Goal: Task Accomplishment & Management: Complete application form

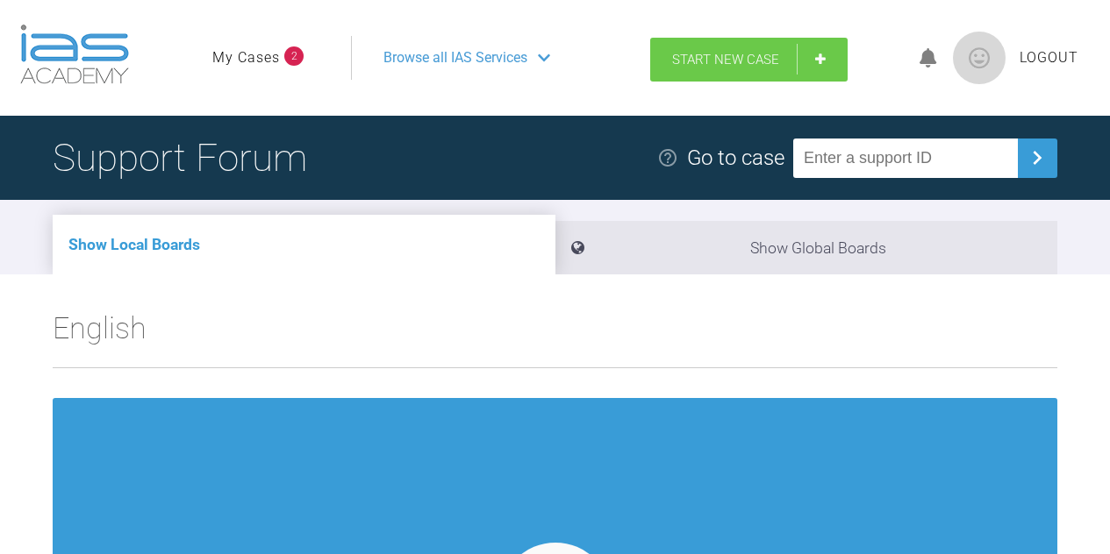
click at [757, 51] on link "Start New Case" at bounding box center [748, 60] width 197 height 44
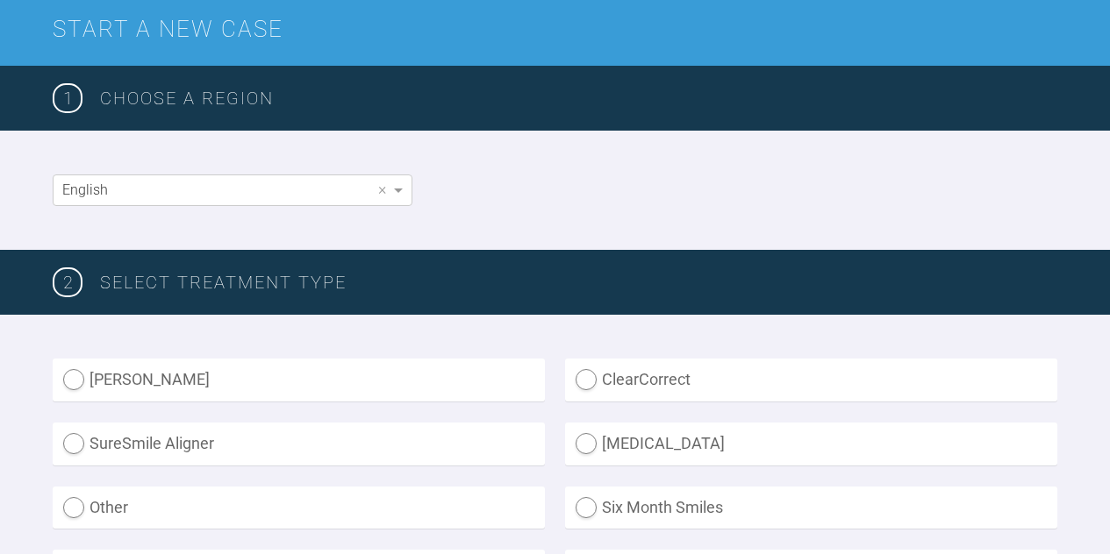
scroll to position [263, 0]
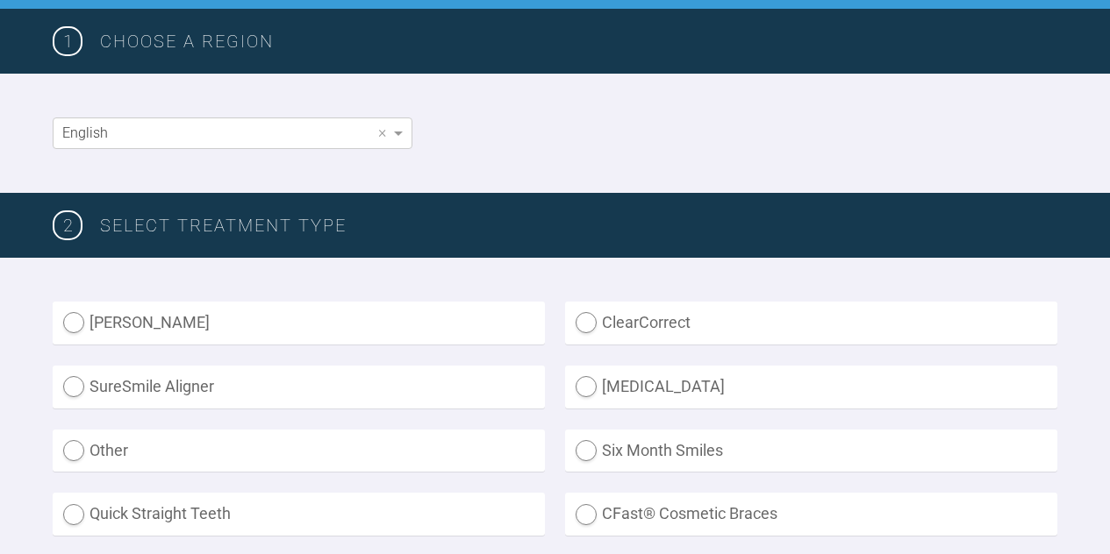
click at [157, 397] on label "SureSmile Aligner" at bounding box center [299, 387] width 492 height 43
radio Aligner "true"
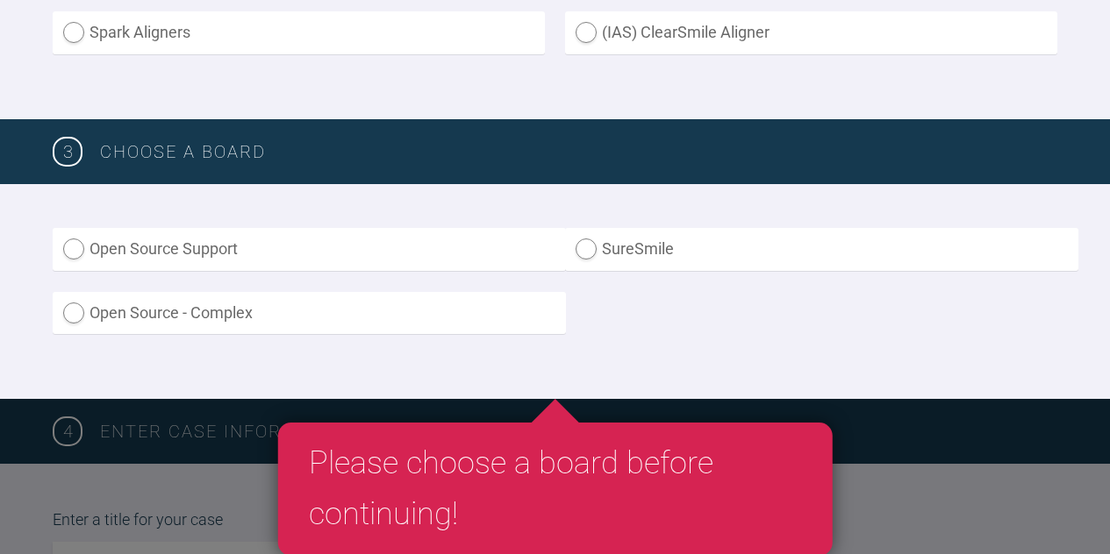
scroll to position [877, 0]
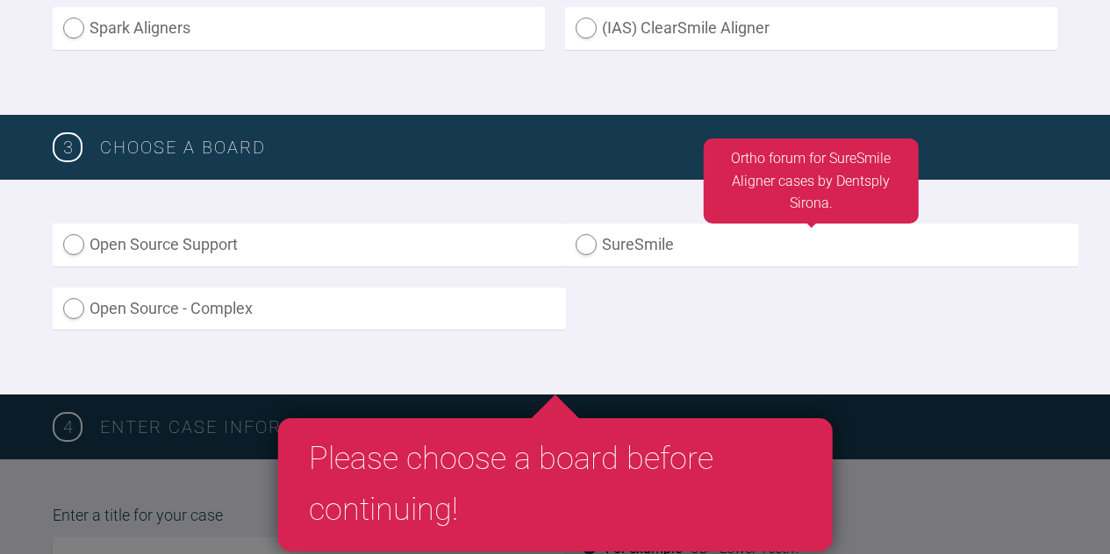
click at [634, 248] on label "SureSmile" at bounding box center [821, 245] width 513 height 43
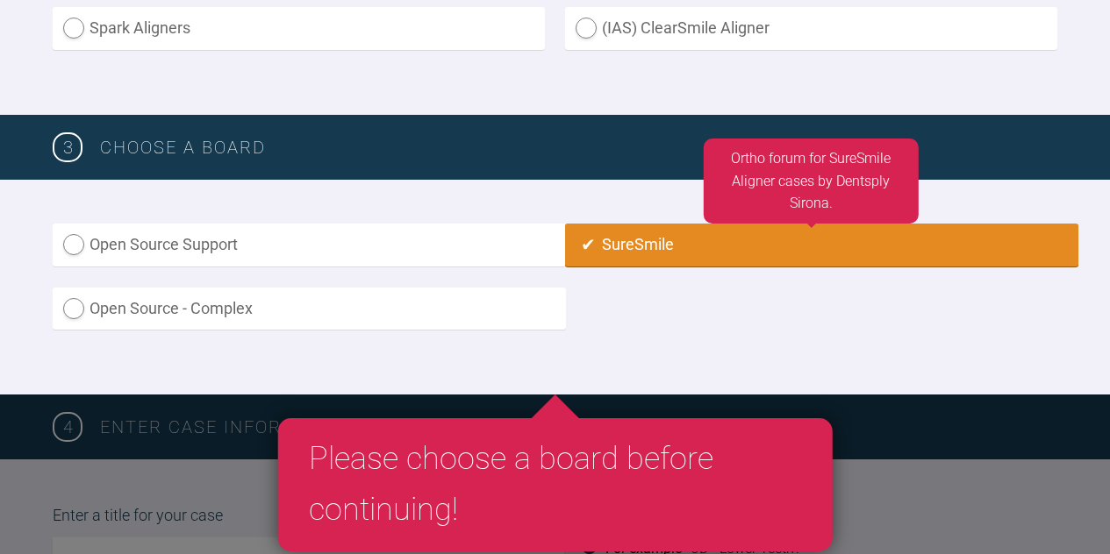
radio input "true"
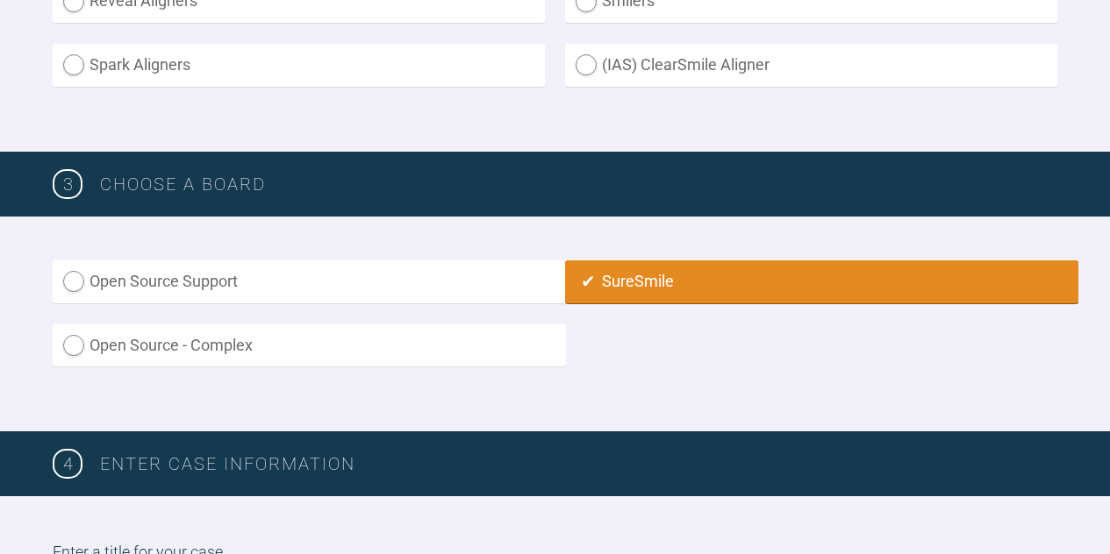
scroll to position [1104, 0]
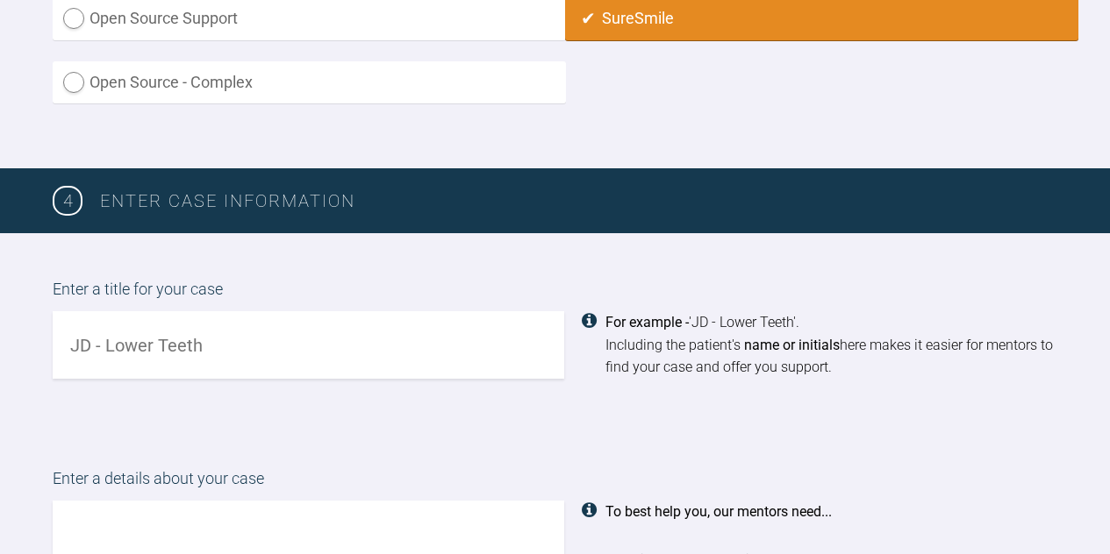
click at [257, 348] on input "text" at bounding box center [308, 345] width 511 height 68
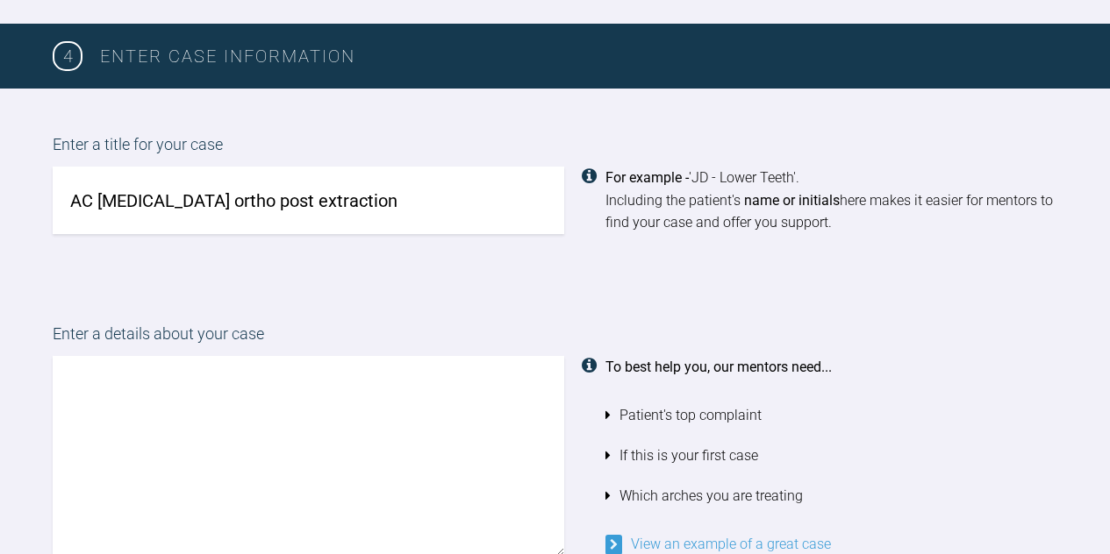
scroll to position [1279, 0]
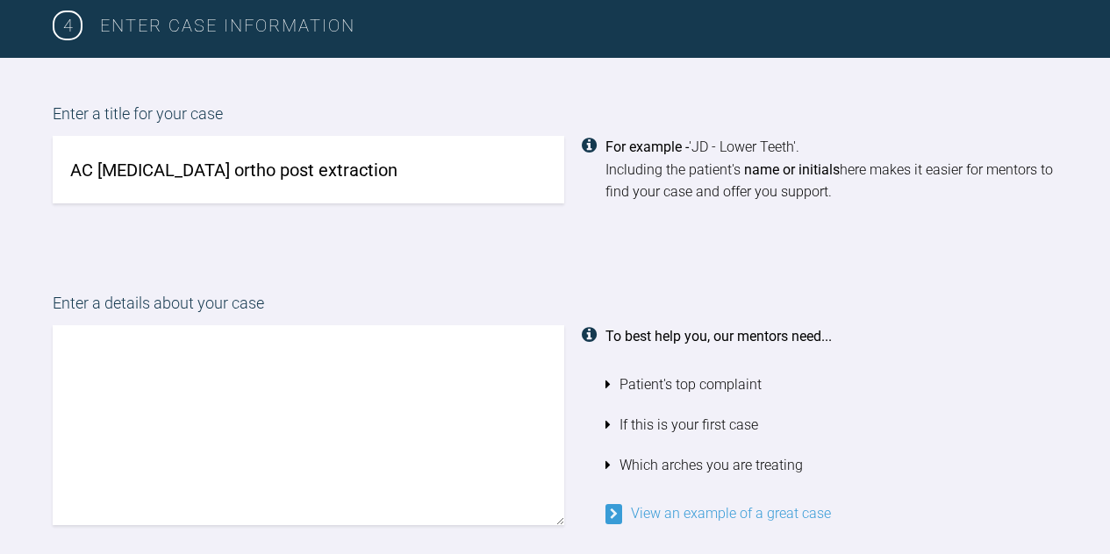
type input "AC [MEDICAL_DATA] ortho post extraction"
click at [243, 337] on textarea at bounding box center [308, 425] width 511 height 200
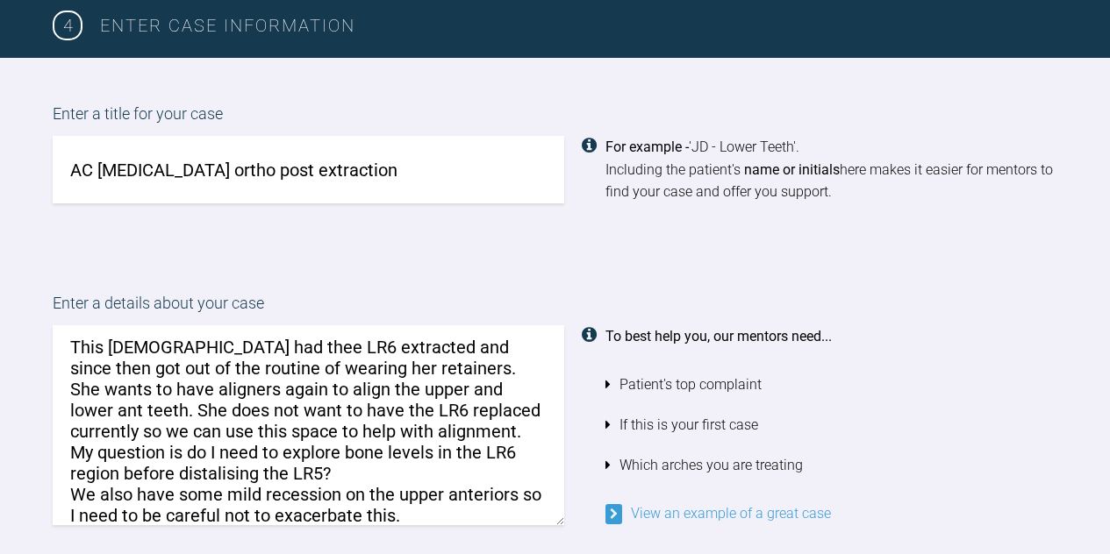
scroll to position [0, 0]
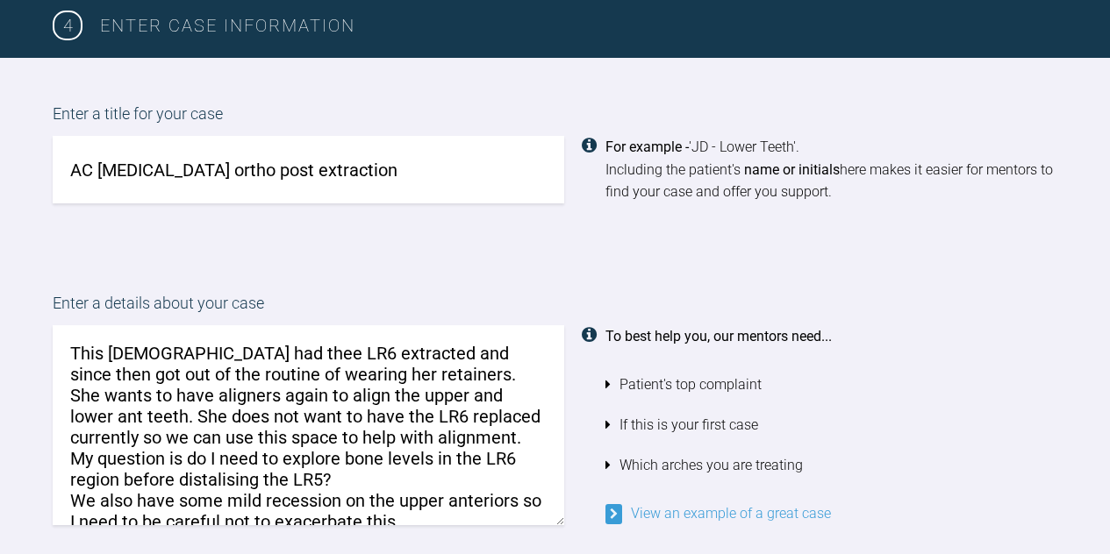
click at [213, 357] on textarea "This [DEMOGRAPHIC_DATA] had thee LR6 extracted and since then got out of the ro…" at bounding box center [308, 425] width 511 height 200
click at [316, 353] on textarea "This [DEMOGRAPHIC_DATA] had the LR6 extracted and since then got out of the rou…" at bounding box center [308, 425] width 511 height 200
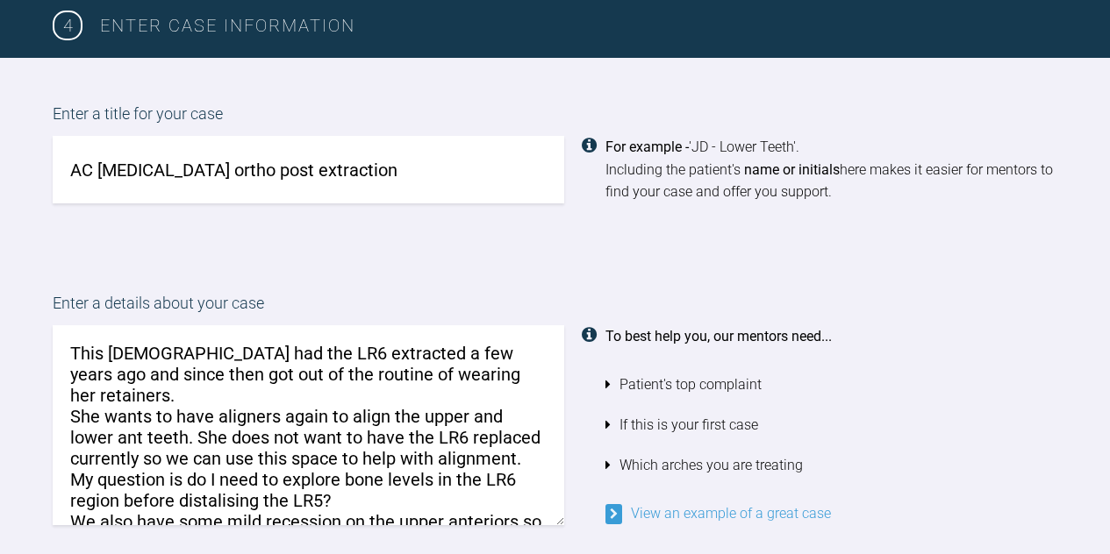
click at [140, 415] on textarea "This [DEMOGRAPHIC_DATA] had the LR6 extracted a few years ago and since then go…" at bounding box center [308, 425] width 511 height 200
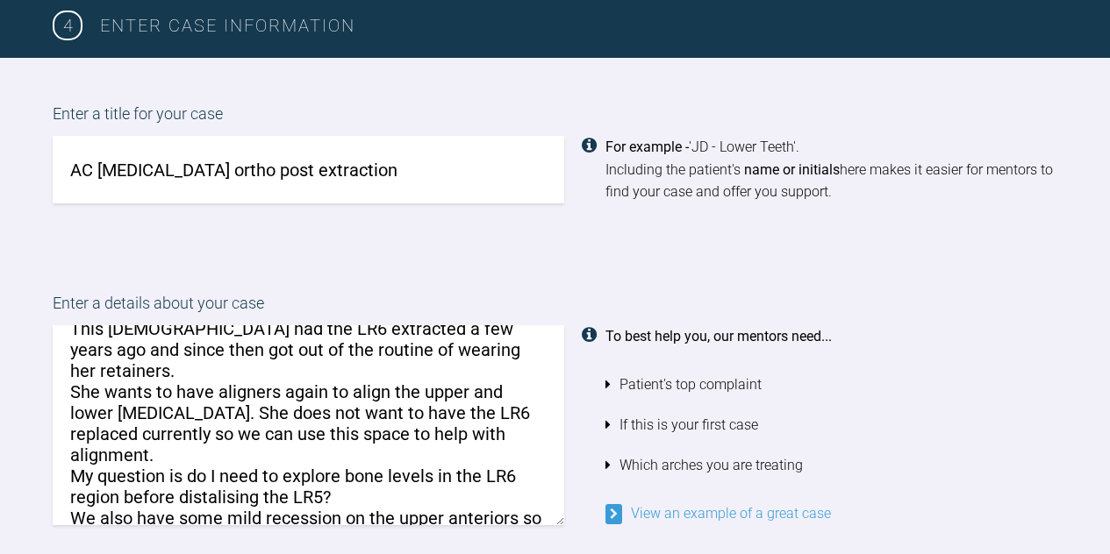
scroll to position [46, 0]
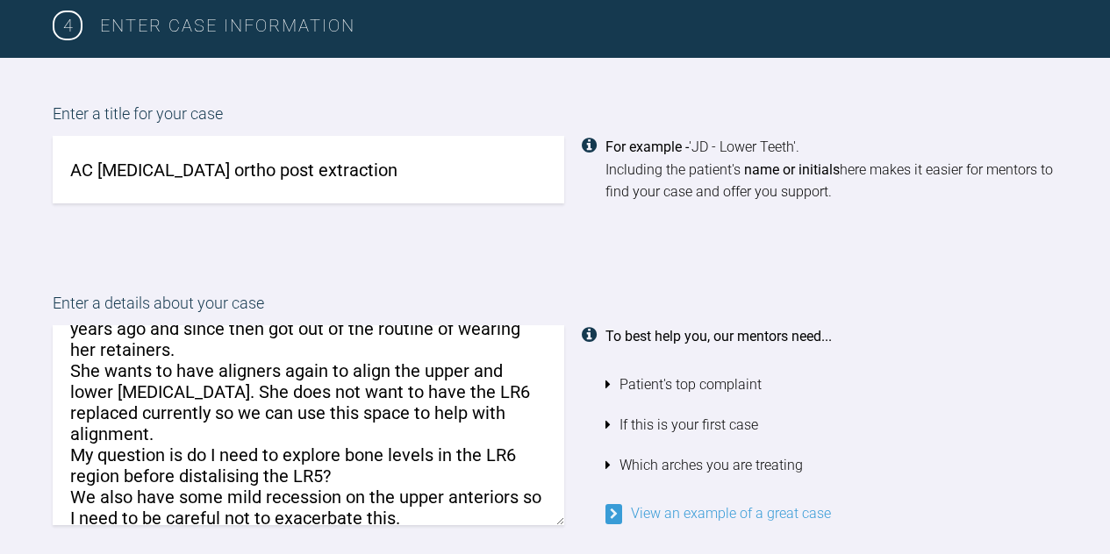
click at [441, 497] on textarea "This [DEMOGRAPHIC_DATA] had the LR6 extracted a few years ago and since then go…" at bounding box center [308, 425] width 511 height 200
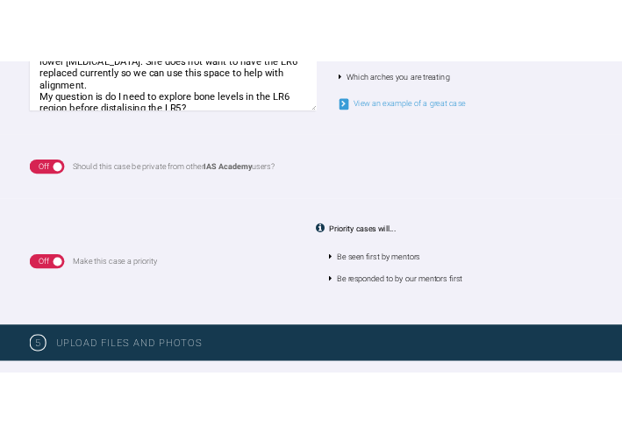
scroll to position [2069, 0]
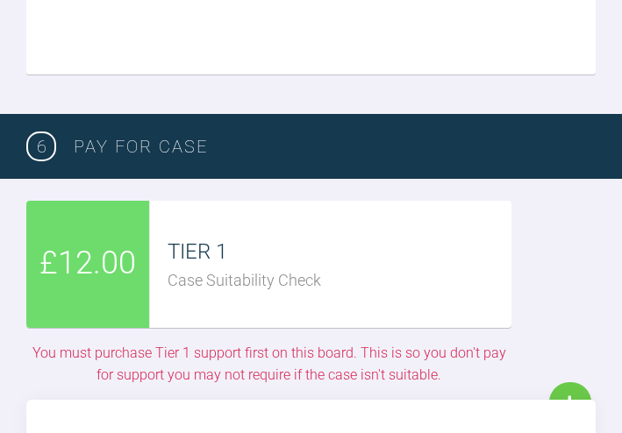
type textarea "This [DEMOGRAPHIC_DATA] had the LR6 extracted a few years ago and since then go…"
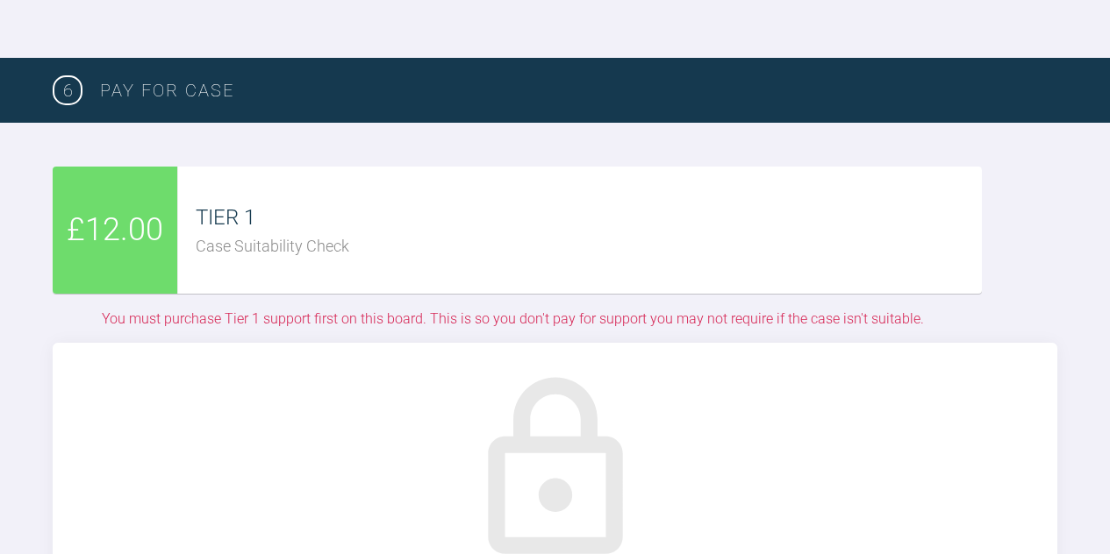
scroll to position [3246, 0]
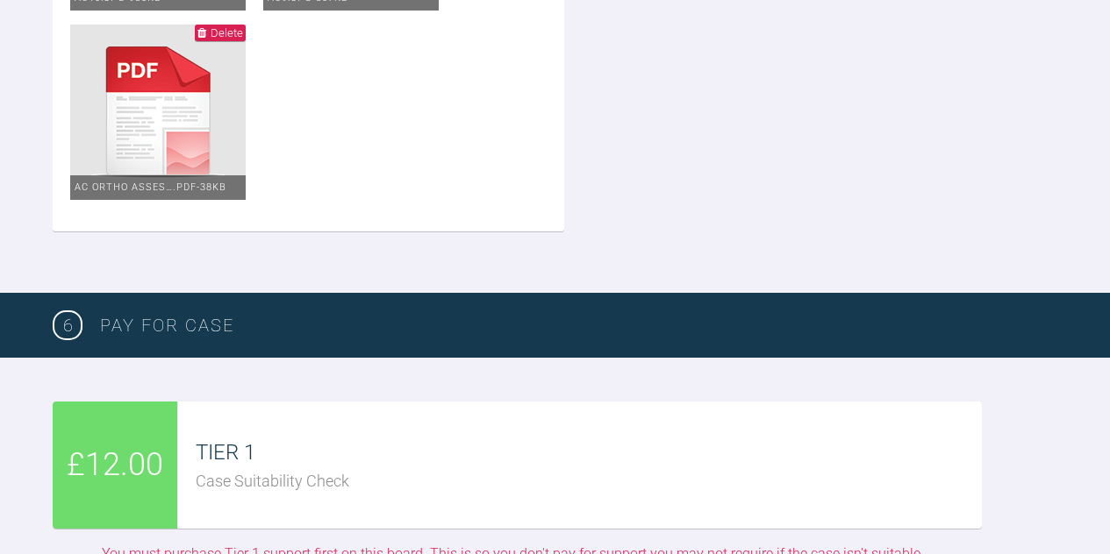
click at [176, 200] on img at bounding box center [157, 112] width 175 height 175
type input "C:\fakepath\AC ortho assessment.pdf"
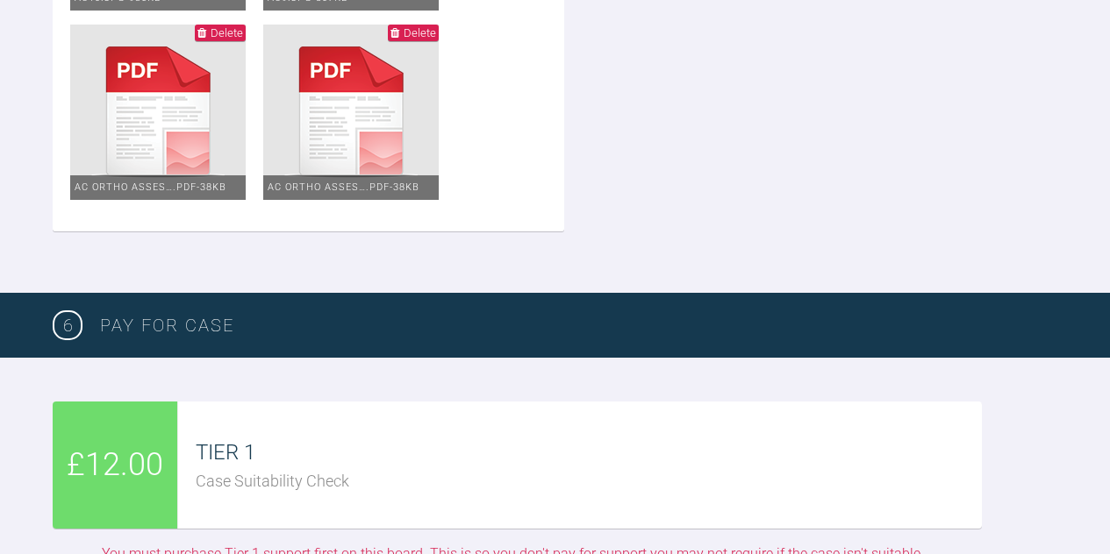
click at [418, 39] on span "Delete" at bounding box center [420, 32] width 32 height 13
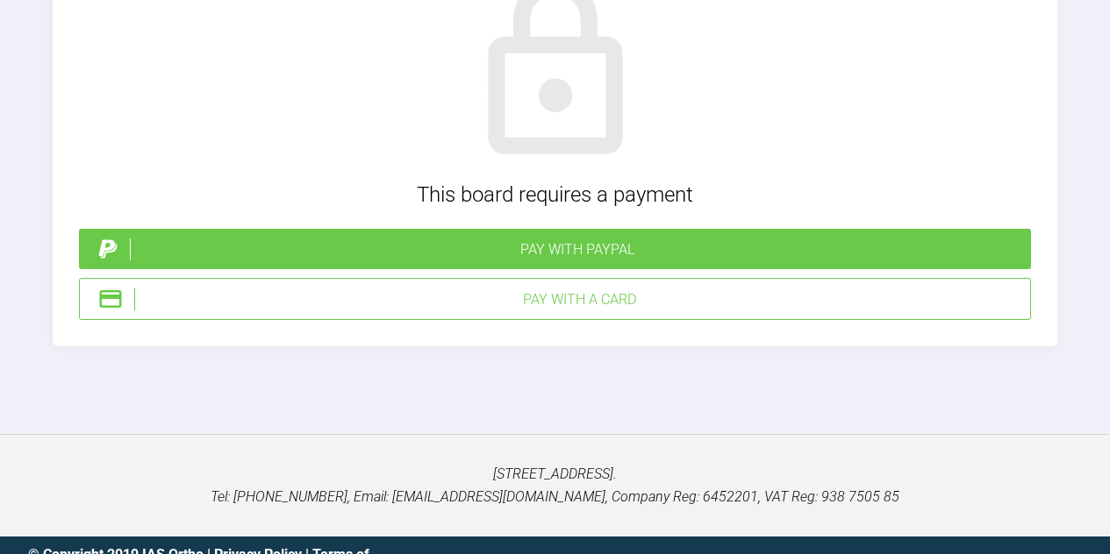
scroll to position [3948, 0]
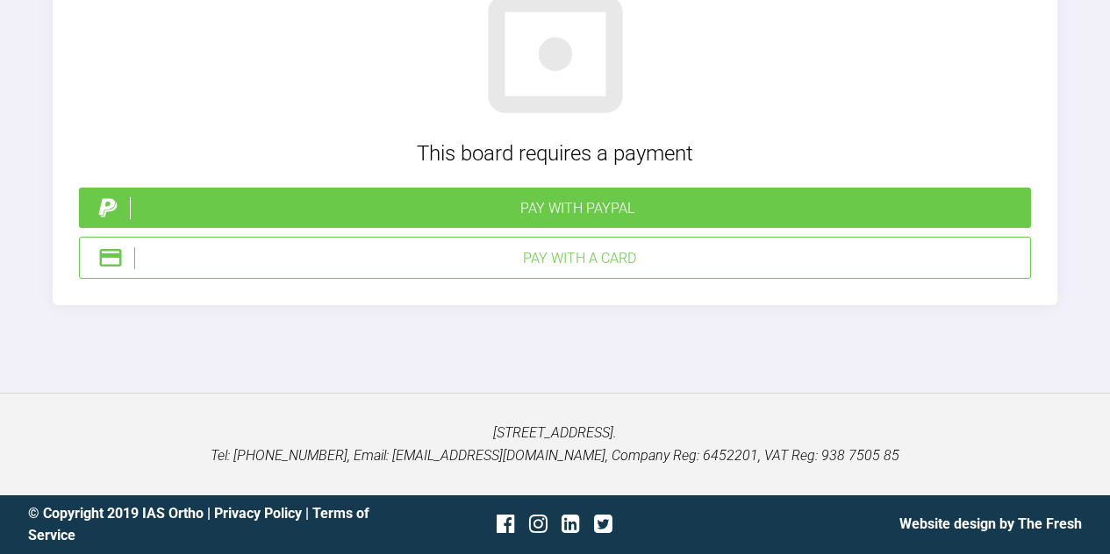
click at [515, 259] on div "Pay with a Card" at bounding box center [578, 258] width 889 height 23
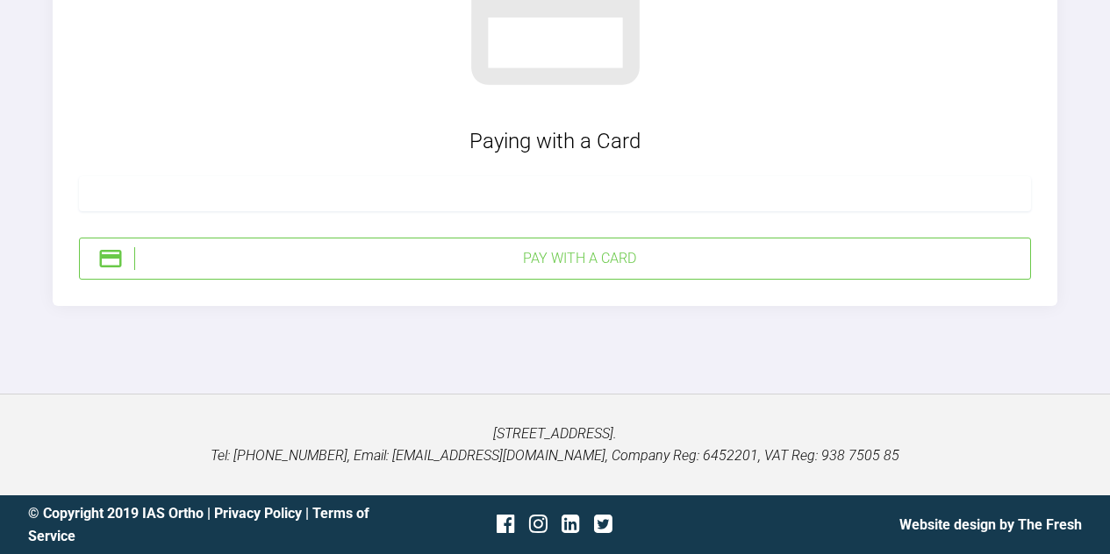
scroll to position [4214, 0]
click at [249, 211] on div at bounding box center [555, 193] width 952 height 35
click at [506, 270] on div "Pay with a Card" at bounding box center [578, 258] width 889 height 23
